Goal: Entertainment & Leisure: Consume media (video, audio)

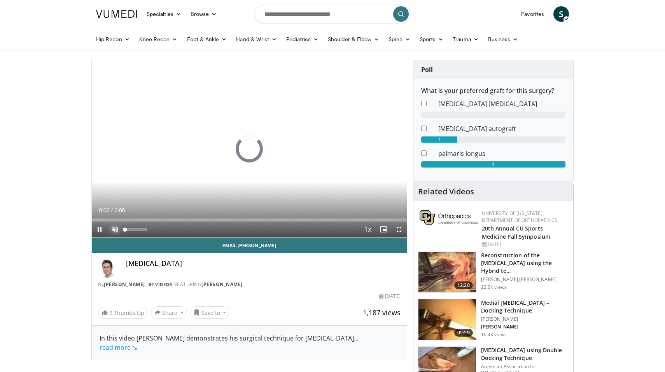
click at [112, 233] on span "Video Player" at bounding box center [115, 230] width 16 height 16
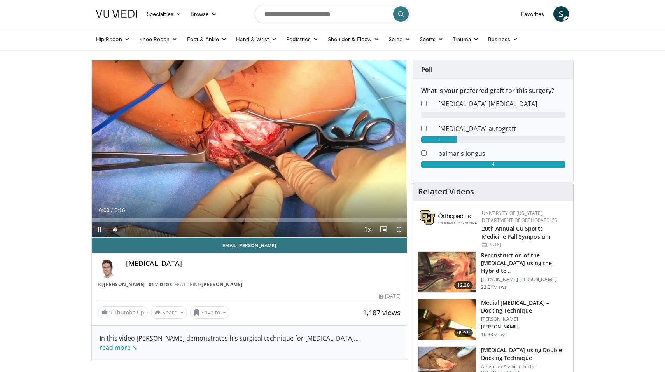
click at [399, 231] on span "Video Player" at bounding box center [399, 230] width 16 height 16
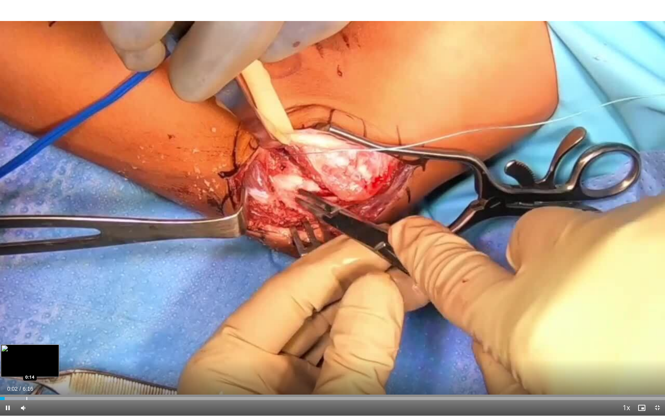
click at [25, 372] on div "Loaded : 5.32% 0:02 0:14" at bounding box center [332, 396] width 665 height 7
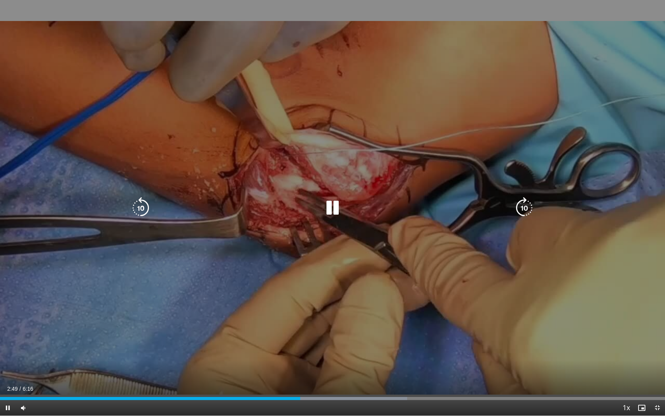
click at [329, 223] on div "10 seconds Tap to unmute" at bounding box center [332, 208] width 665 height 416
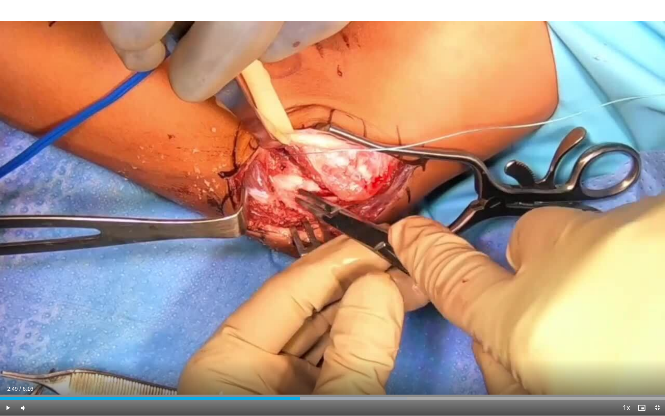
click at [587, 372] on div "Current Time 2:49 / Duration 6:16 Play Skip Backward Skip Forward Mute 84% Load…" at bounding box center [332, 408] width 665 height 16
click at [660, 372] on span "Video Player" at bounding box center [657, 408] width 16 height 16
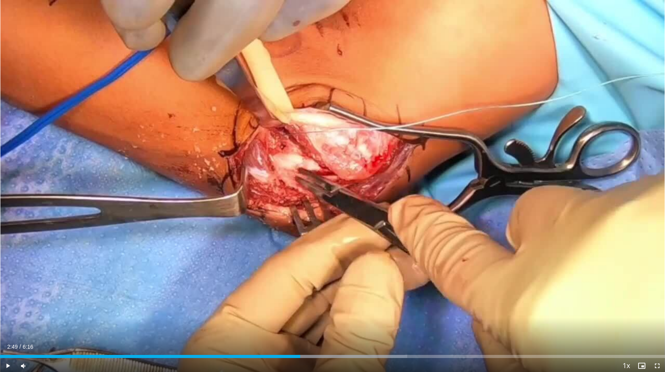
scroll to position [25, 0]
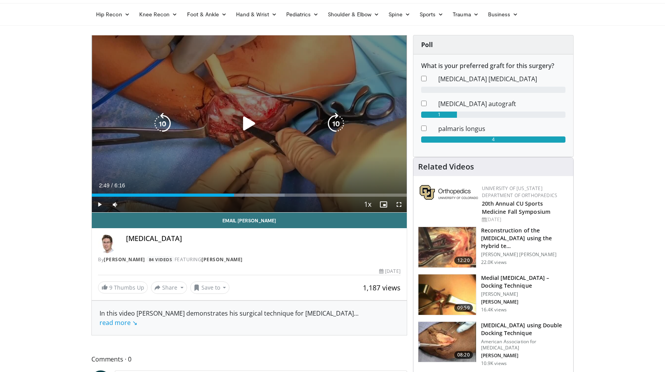
click at [217, 168] on div "10 seconds Tap to unmute" at bounding box center [249, 123] width 315 height 177
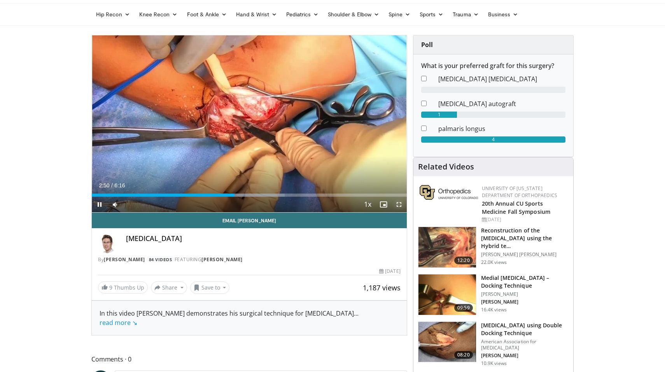
click at [397, 205] on span "Video Player" at bounding box center [399, 205] width 16 height 16
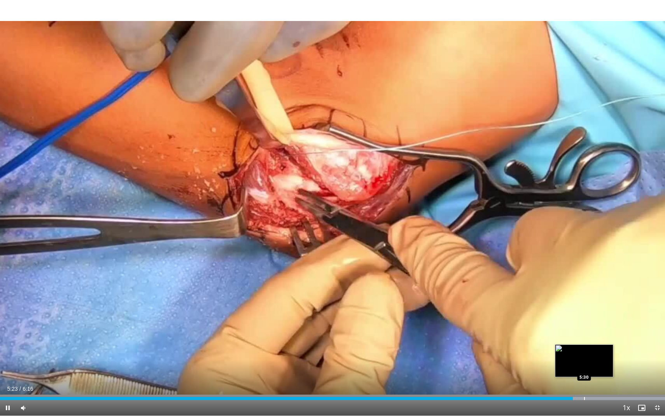
click at [584, 372] on div "Progress Bar" at bounding box center [581, 398] width 168 height 3
click at [660, 372] on span "Video Player" at bounding box center [657, 408] width 16 height 16
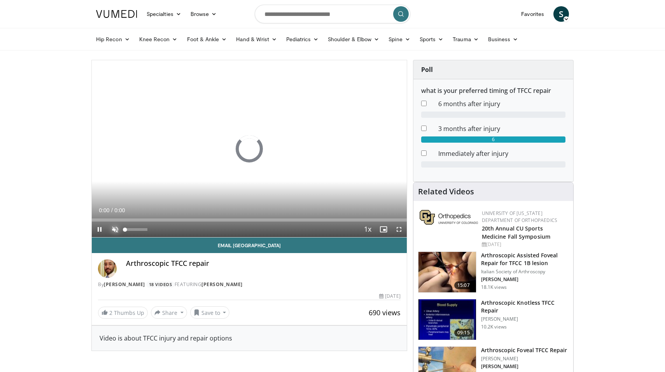
click at [117, 228] on span "Video Player" at bounding box center [115, 230] width 16 height 16
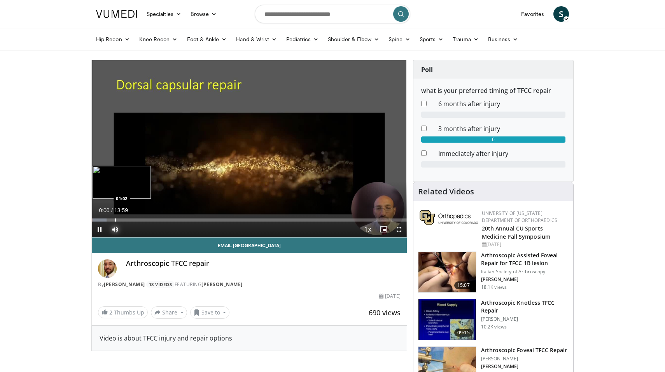
click at [115, 218] on div "Loaded : 4.72% 00:00 01:02" at bounding box center [249, 217] width 315 height 7
click at [158, 220] on div "Loaded : 10.63% 01:02 02:55" at bounding box center [249, 220] width 315 height 3
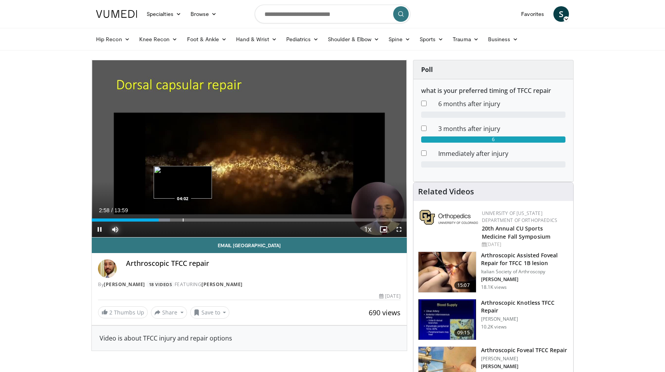
click at [183, 219] on div "Progress Bar" at bounding box center [183, 220] width 1 height 3
click at [209, 220] on div "Loaded : 29.53% 04:03 05:13" at bounding box center [249, 220] width 315 height 3
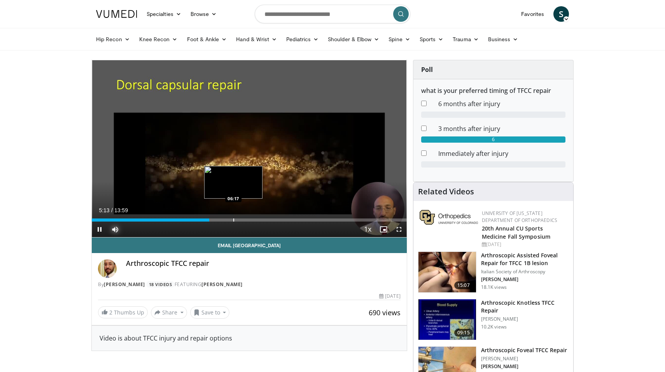
click at [233, 219] on div "Loaded : 0.00% 05:13 06:17" at bounding box center [249, 217] width 315 height 7
click at [246, 220] on div "Progress Bar" at bounding box center [249, 220] width 33 height 3
click at [254, 221] on div "Progress Bar" at bounding box center [251, 220] width 32 height 3
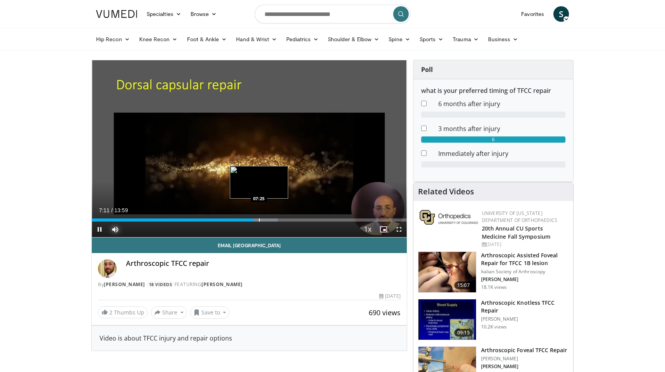
click at [259, 221] on div "Progress Bar" at bounding box center [259, 220] width 1 height 3
click at [268, 221] on div "Progress Bar" at bounding box center [267, 220] width 1 height 3
click at [278, 220] on div "Progress Bar" at bounding box center [273, 220] width 32 height 3
click at [287, 221] on div "Progress Bar" at bounding box center [287, 220] width 1 height 3
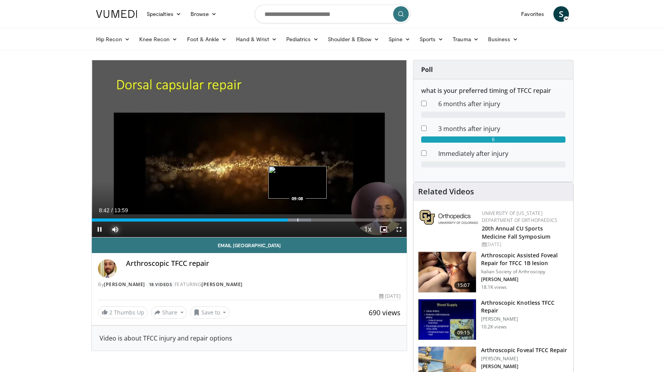
click at [298, 220] on div "Progress Bar" at bounding box center [298, 220] width 1 height 3
click at [315, 217] on div "Loaded : 73.25% 09:10 09:55" at bounding box center [249, 217] width 315 height 7
click at [326, 219] on div "Loaded : 78.61% 09:56 10:28" at bounding box center [249, 217] width 315 height 7
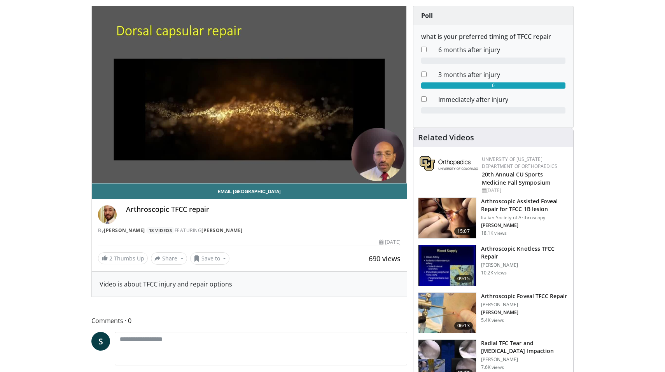
scroll to position [73, 0]
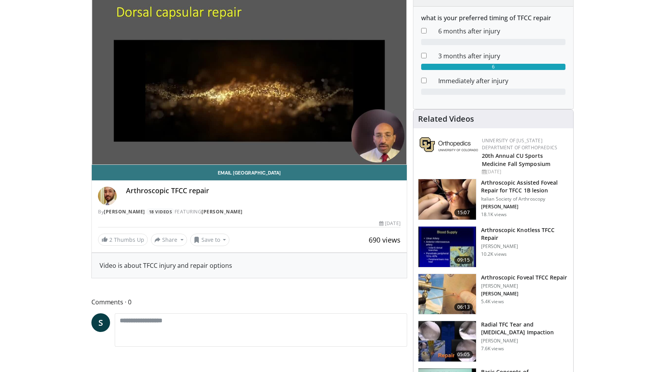
click at [442, 295] on img at bounding box center [447, 294] width 58 height 40
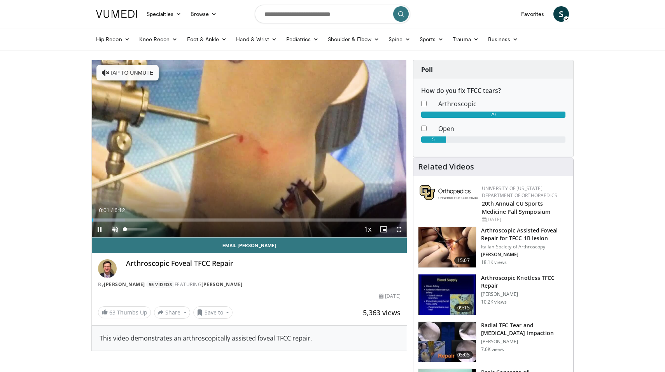
click at [113, 228] on span "Video Player" at bounding box center [115, 230] width 16 height 16
click at [137, 231] on div "53%" at bounding box center [136, 229] width 22 height 3
click at [132, 231] on div "Volume Level" at bounding box center [131, 229] width 12 height 3
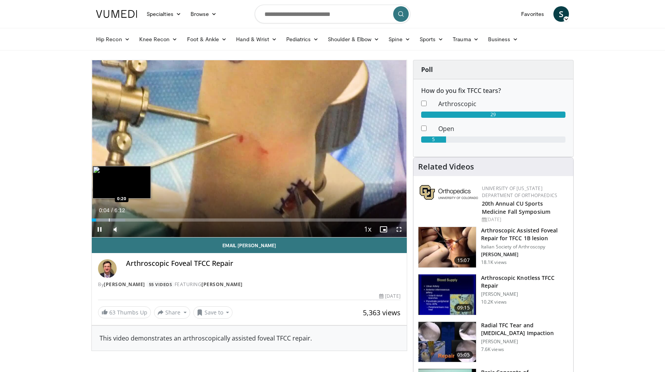
click at [109, 218] on div "Loaded : 10.64% 0:05 0:20" at bounding box center [249, 217] width 315 height 7
click at [126, 218] on div "Loaded : 26.63% 0:33 0:32" at bounding box center [249, 217] width 315 height 7
click at [135, 219] on div "Loaded : 26.89% 0:40 0:51" at bounding box center [249, 217] width 315 height 7
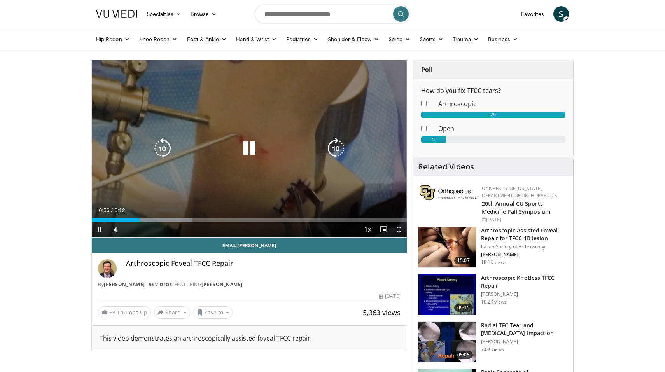
click at [246, 155] on icon "Video Player" at bounding box center [249, 149] width 22 height 22
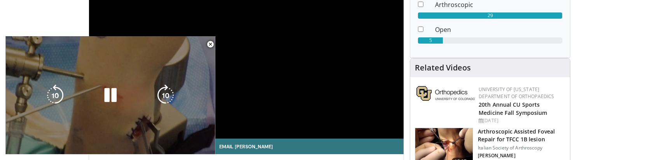
scroll to position [96, 0]
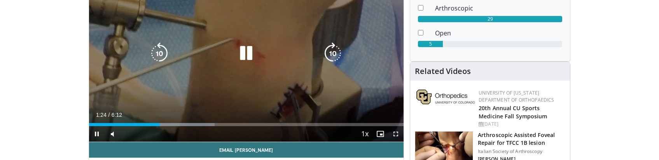
click at [250, 52] on icon "Video Player" at bounding box center [246, 53] width 22 height 22
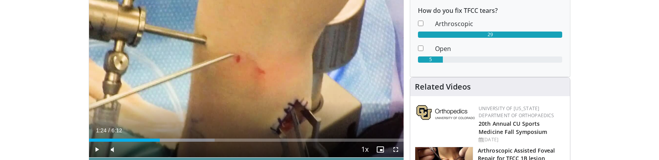
scroll to position [78, 0]
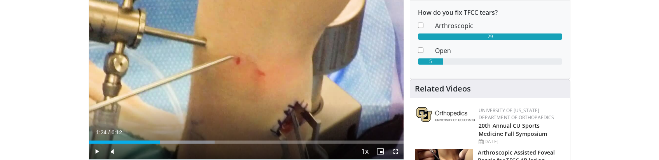
click at [257, 81] on div "10 seconds Tap to unmute" at bounding box center [246, 70] width 315 height 177
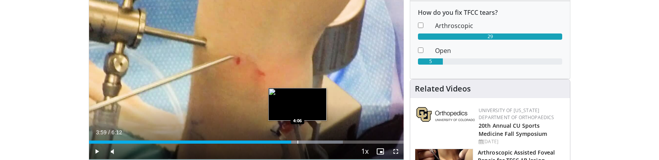
click at [298, 140] on div "Loaded : 80.67% 4:06 4:06" at bounding box center [246, 139] width 315 height 7
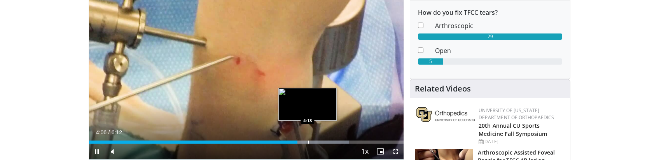
click at [308, 141] on div "Progress Bar" at bounding box center [308, 141] width 1 height 3
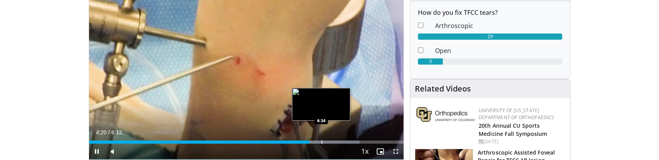
click at [322, 141] on div "Progress Bar" at bounding box center [322, 141] width 1 height 3
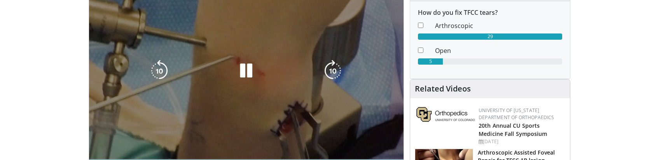
click at [329, 139] on video-js "**********" at bounding box center [246, 70] width 315 height 177
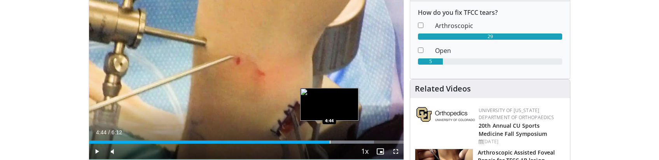
click at [330, 140] on div "Loaded : 90.59% 4:44 4:44" at bounding box center [246, 139] width 315 height 7
